Goal: Book appointment/travel/reservation

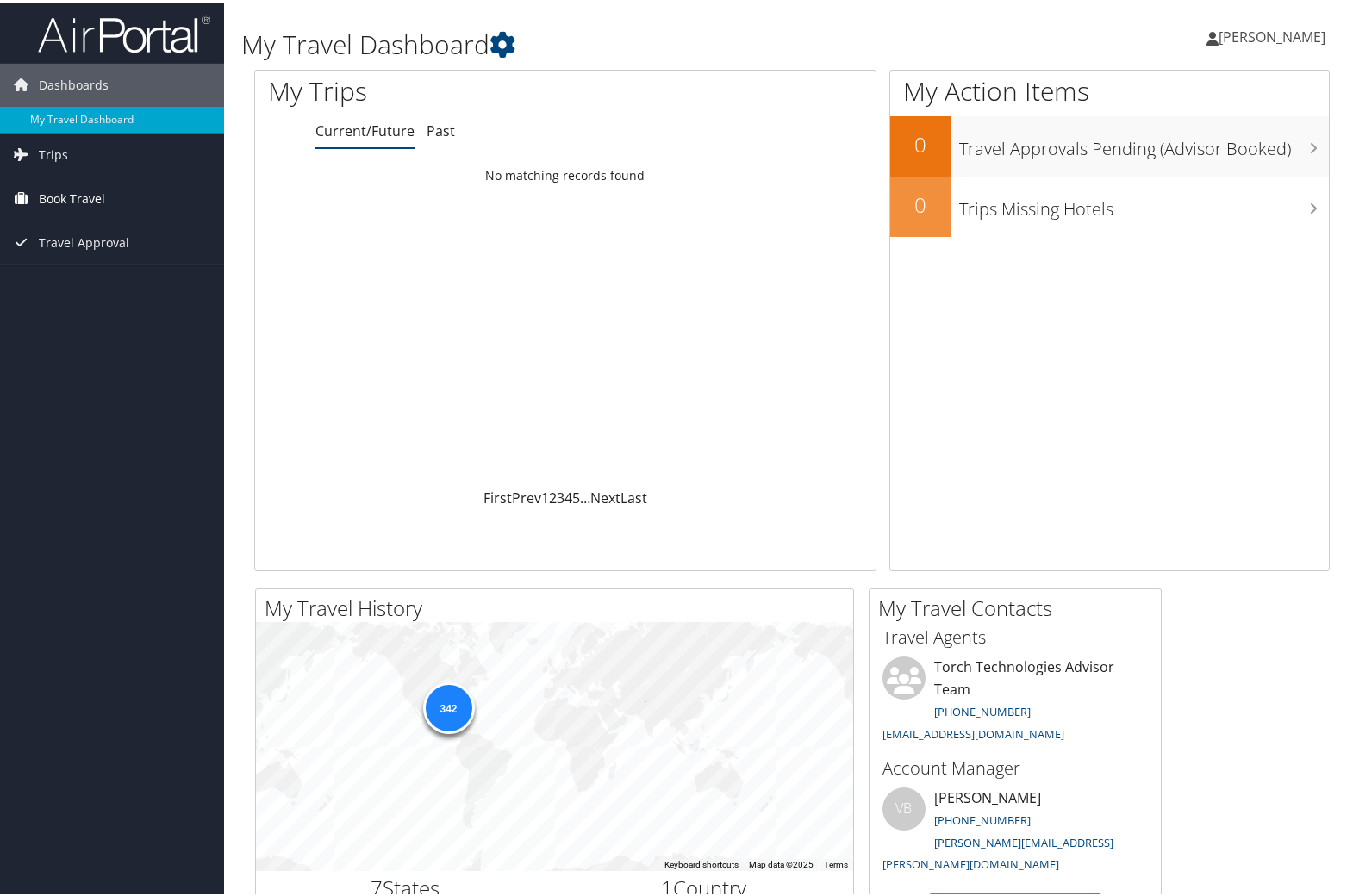
click at [71, 185] on span "Book Travel" at bounding box center [72, 195] width 67 height 43
click at [71, 191] on span "Book Travel" at bounding box center [72, 195] width 67 height 43
click at [71, 193] on span "Book Travel" at bounding box center [72, 195] width 67 height 43
click at [69, 277] on link "Book/Manage Online Trips" at bounding box center [112, 282] width 224 height 26
click at [90, 285] on link "Book/Manage Online Trips" at bounding box center [112, 282] width 224 height 26
